Goal: Check status: Check status

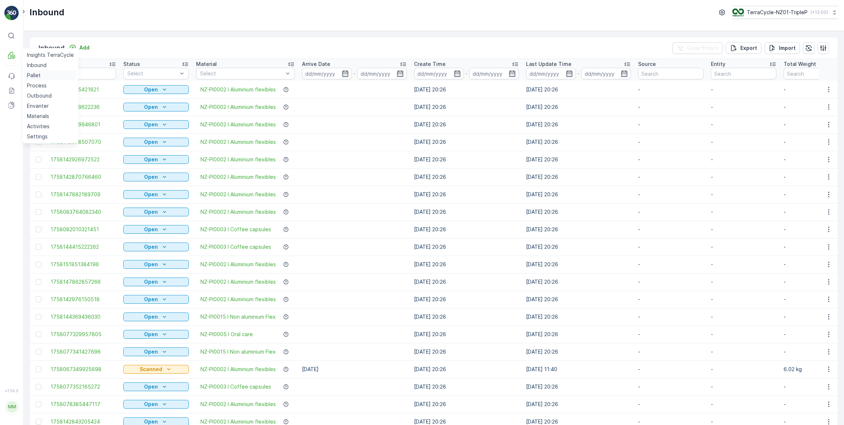
click at [37, 75] on p "Pallet" at bounding box center [34, 75] width 14 height 7
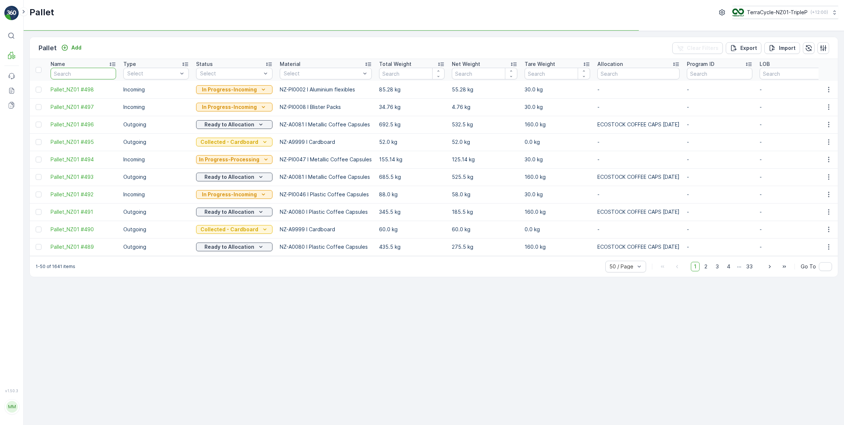
click at [80, 73] on input "text" at bounding box center [83, 74] width 65 height 12
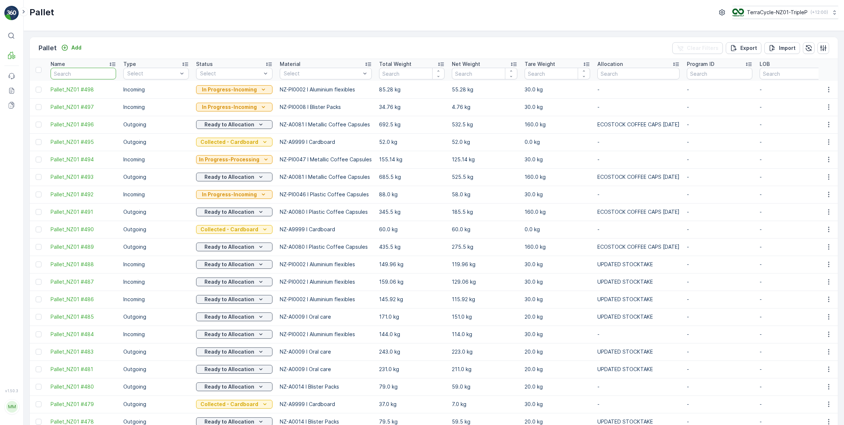
drag, startPoint x: 69, startPoint y: 76, endPoint x: 123, endPoint y: 40, distance: 64.7
click at [69, 75] on input "text" at bounding box center [83, 74] width 65 height 12
type input "20680"
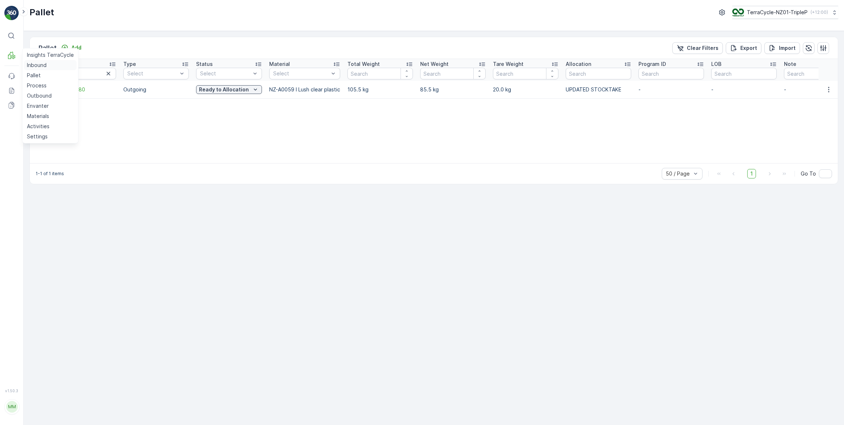
click at [36, 65] on p "Inbound" at bounding box center [37, 64] width 20 height 7
